Goal: Book appointment/travel/reservation

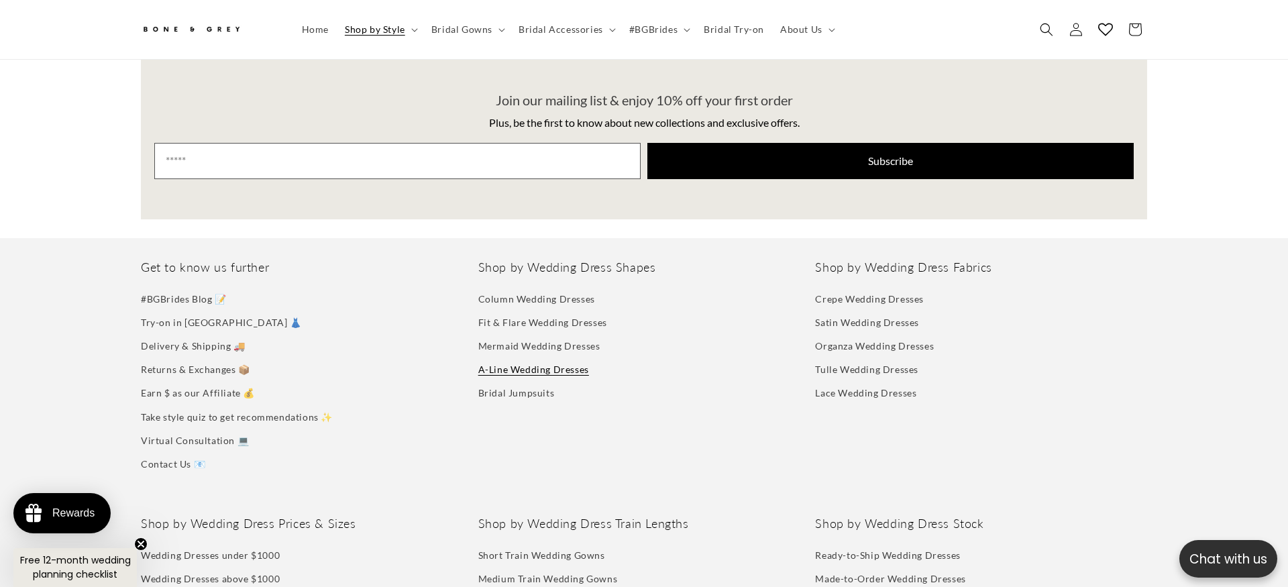
click at [493, 359] on link "A-Line Wedding Dresses" at bounding box center [533, 369] width 111 height 23
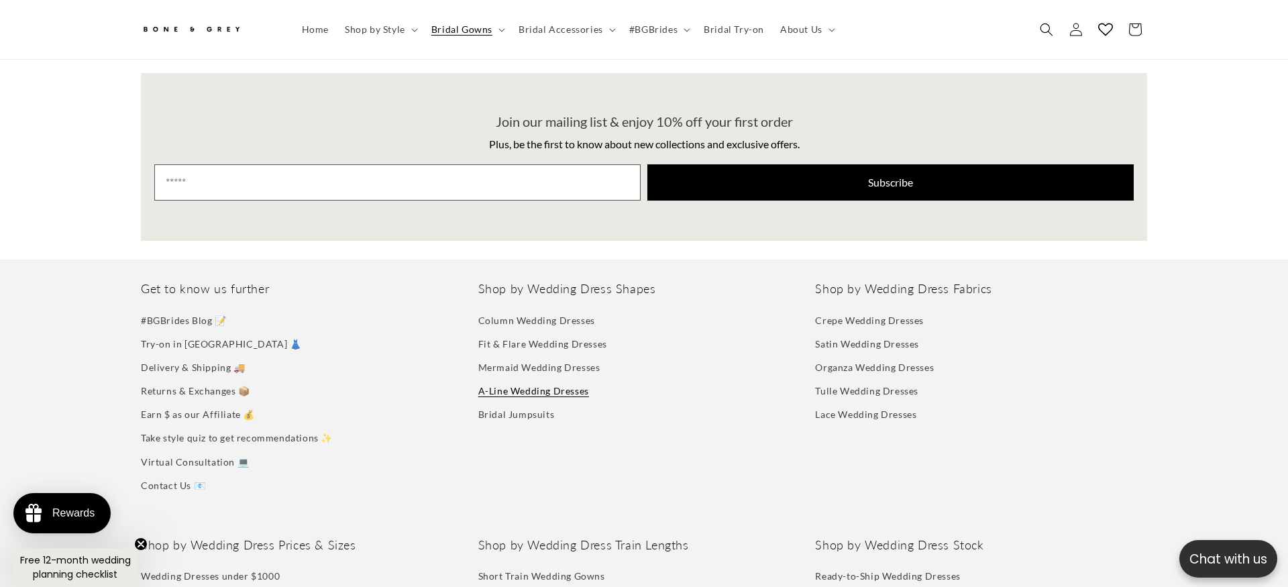
scroll to position [2029, 0]
click at [494, 336] on link "Fit & Flare Wedding Dresses" at bounding box center [542, 343] width 129 height 23
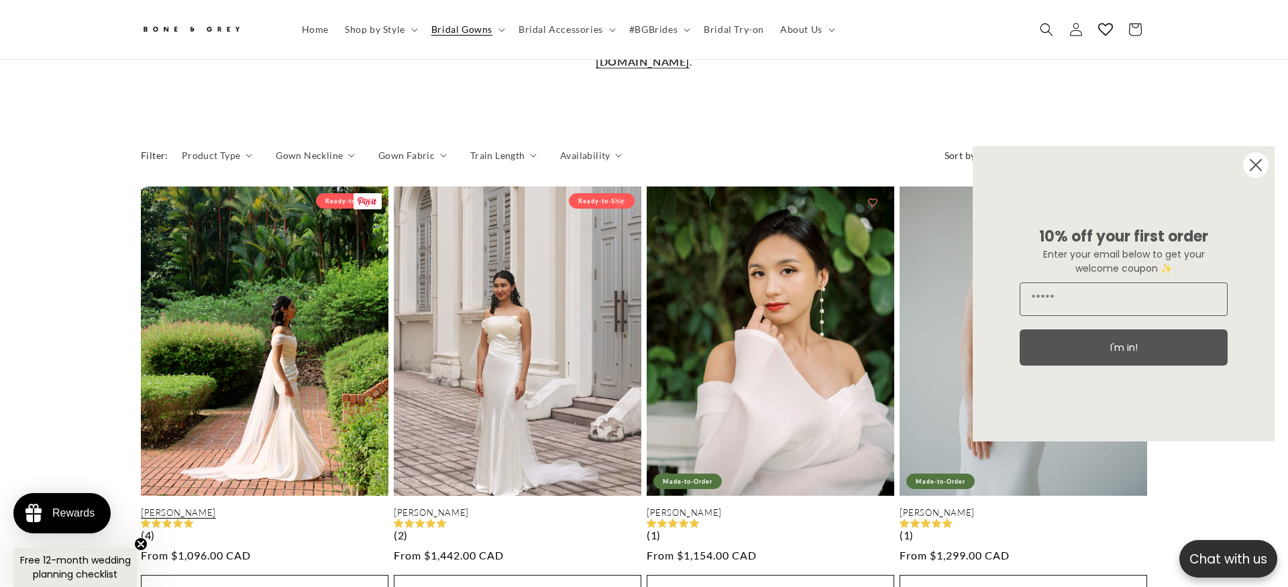
scroll to position [0, 378]
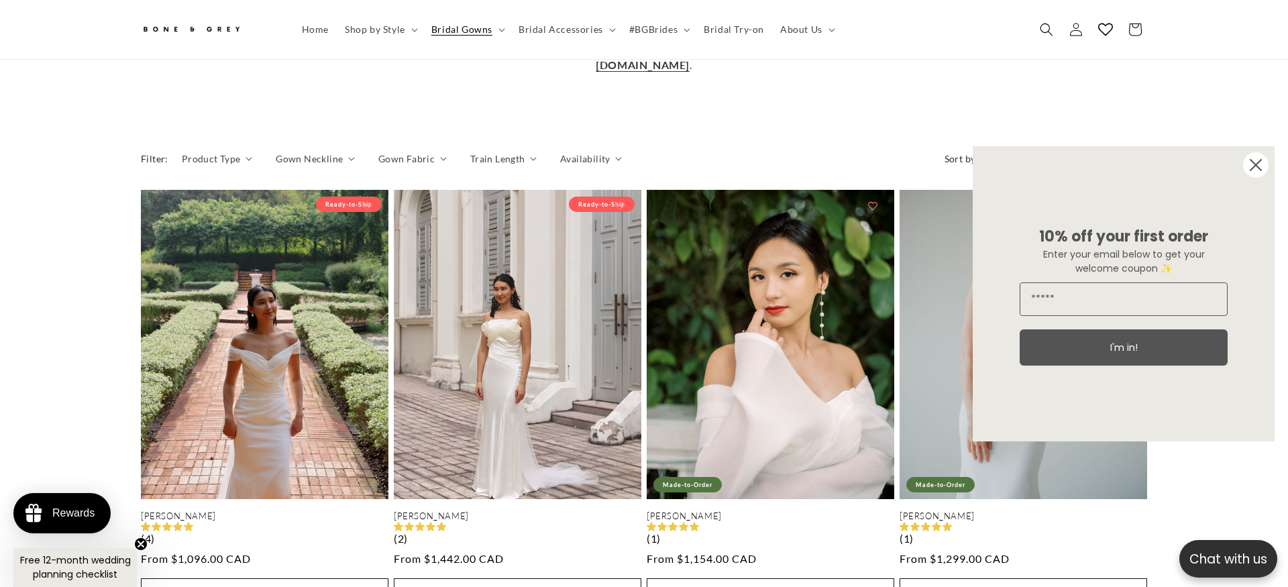
click at [1249, 162] on circle "Close dialog" at bounding box center [1256, 165] width 26 height 26
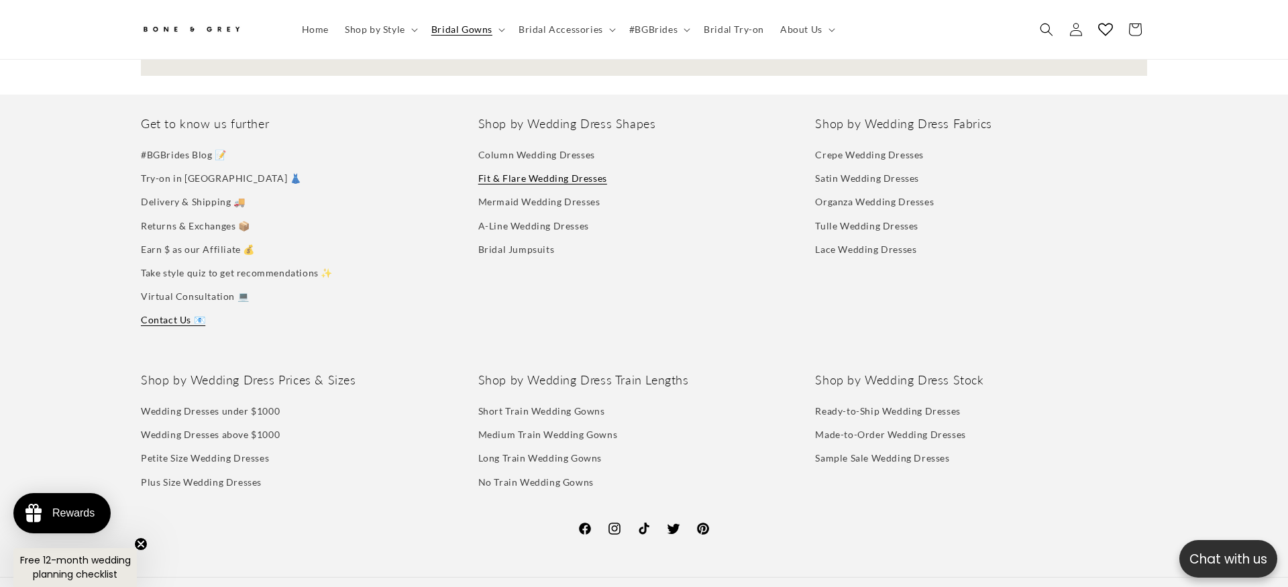
scroll to position [0, 758]
click at [189, 312] on link "Contact Us 📧" at bounding box center [173, 323] width 64 height 23
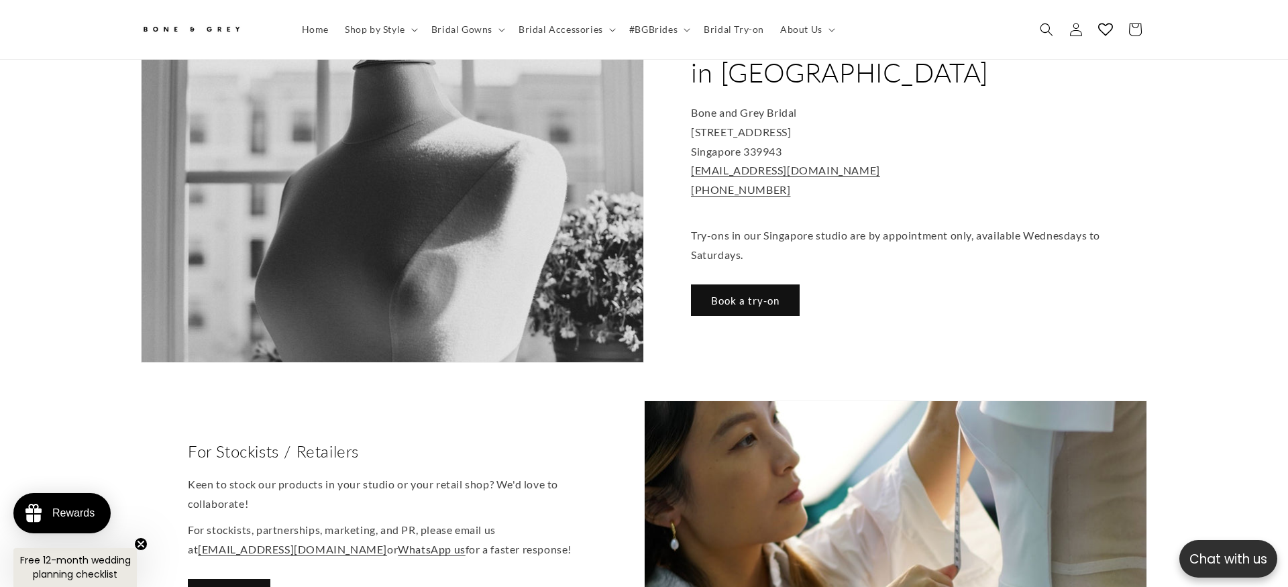
scroll to position [0, 758]
click at [770, 285] on link "Book a try-on" at bounding box center [745, 301] width 109 height 32
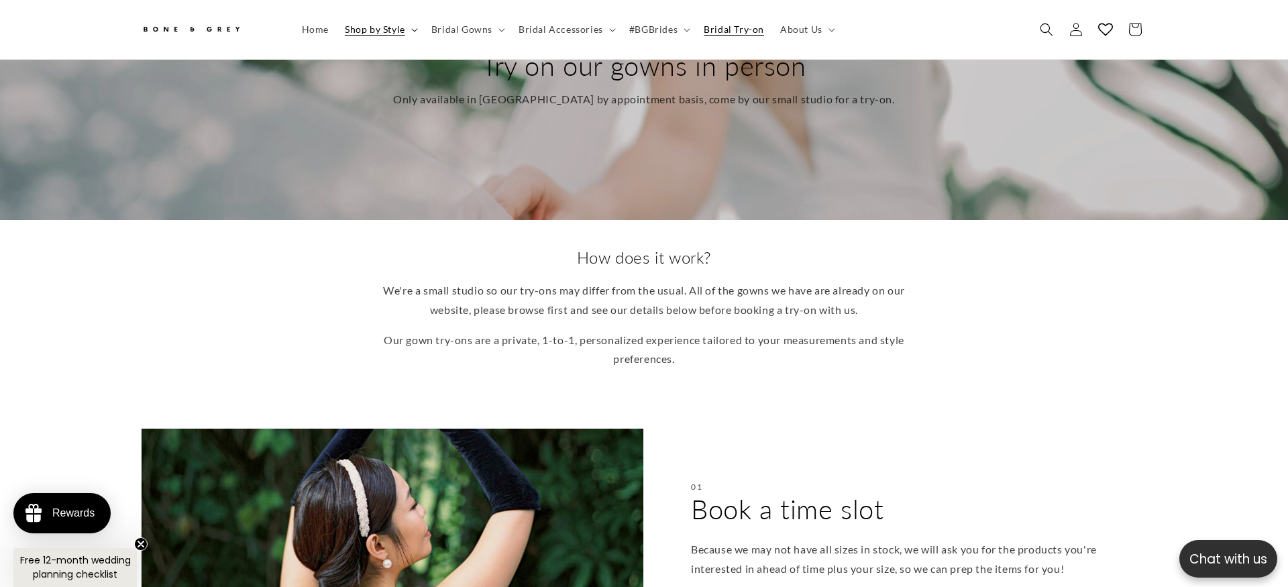
scroll to position [0, 758]
click at [474, 31] on span "Bridal Gowns" at bounding box center [461, 29] width 61 height 12
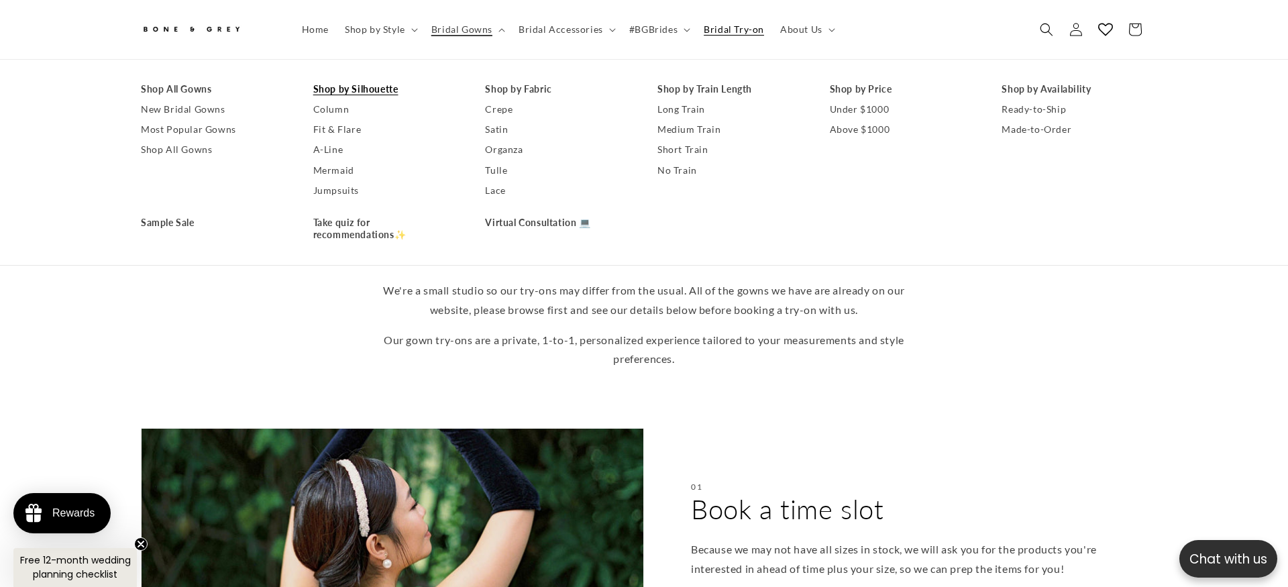
scroll to position [0, 378]
